Goal: Information Seeking & Learning: Learn about a topic

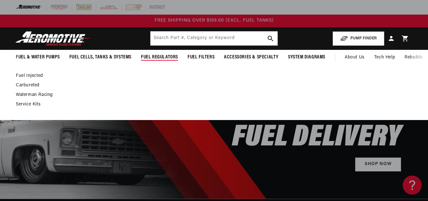
click at [40, 76] on link "Fuel Injected" at bounding box center [211, 76] width 390 height 6
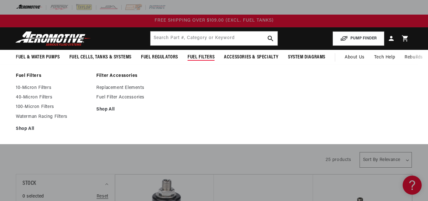
click at [208, 55] on span "Fuel Filters" at bounding box center [201, 57] width 27 height 7
click at [42, 97] on link "40-Micron Filters" at bounding box center [53, 97] width 74 height 6
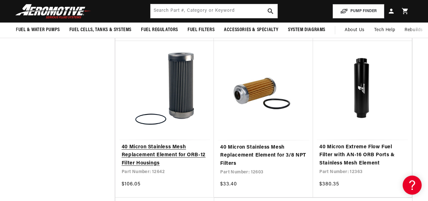
scroll to position [602, 0]
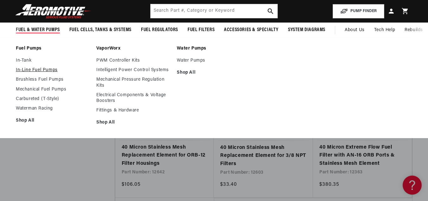
click at [49, 70] on link "In-Line Fuel Pumps" at bounding box center [53, 70] width 74 height 6
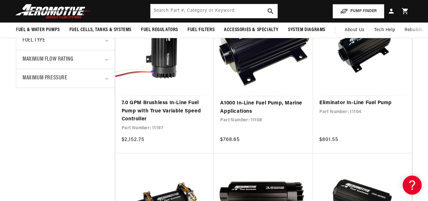
scroll to position [317, 0]
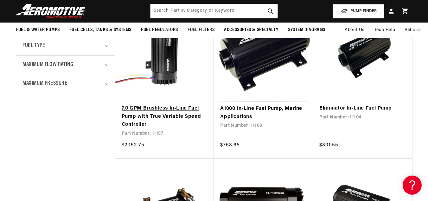
click at [179, 106] on link "7.0 GPM Brushless In-Line Fuel Pump with True Variable Speed Controller" at bounding box center [165, 116] width 86 height 24
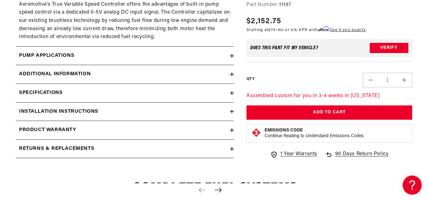
scroll to position [983, 0]
